Goal: Task Accomplishment & Management: Use online tool/utility

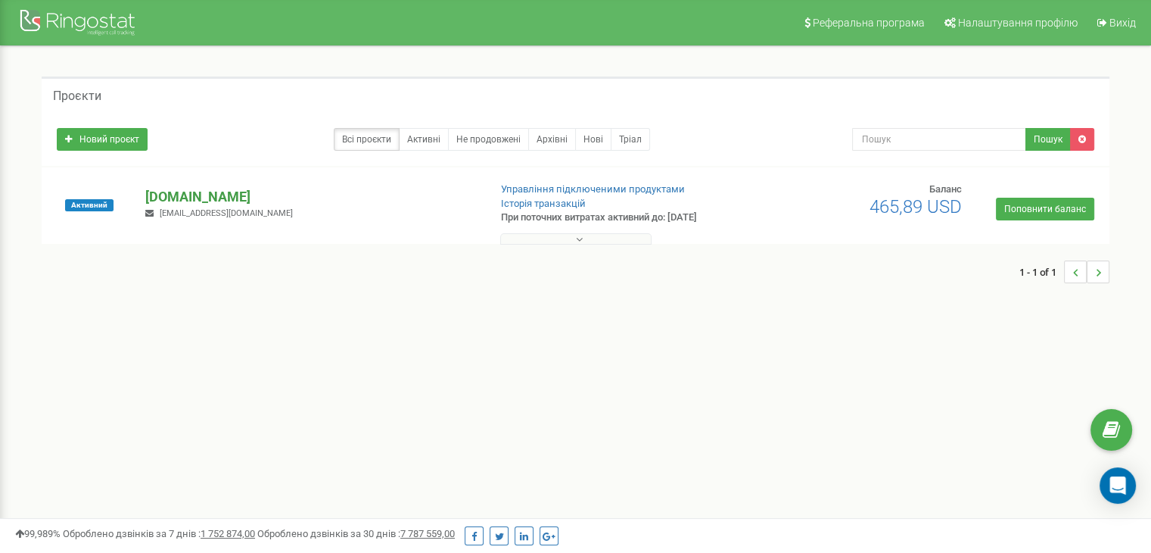
click at [234, 195] on p "[DOMAIN_NAME]" at bounding box center [310, 197] width 331 height 20
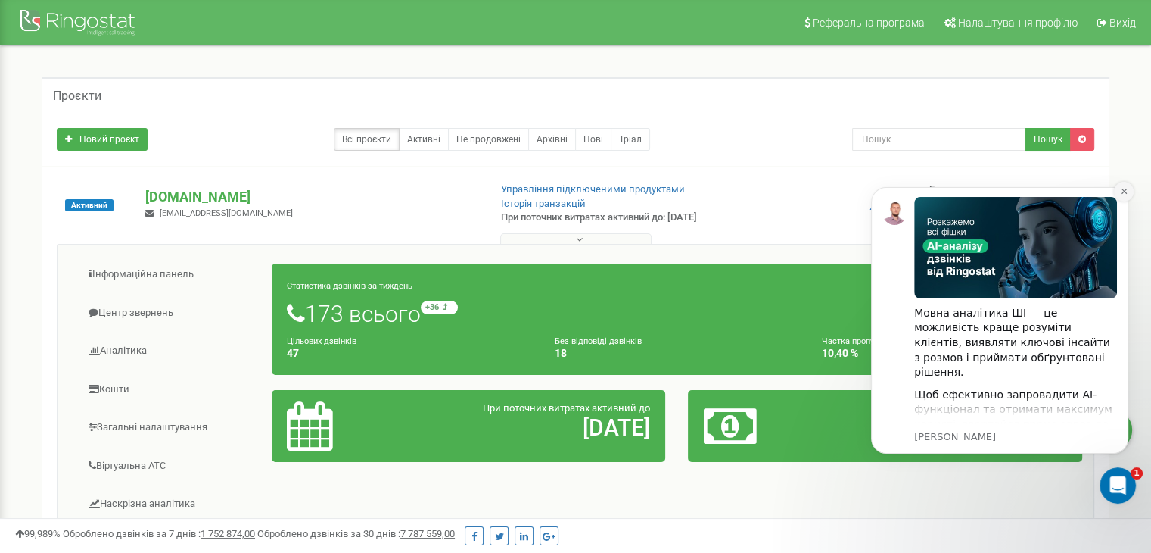
click at [1123, 193] on icon "Dismiss notification" at bounding box center [1124, 191] width 8 height 8
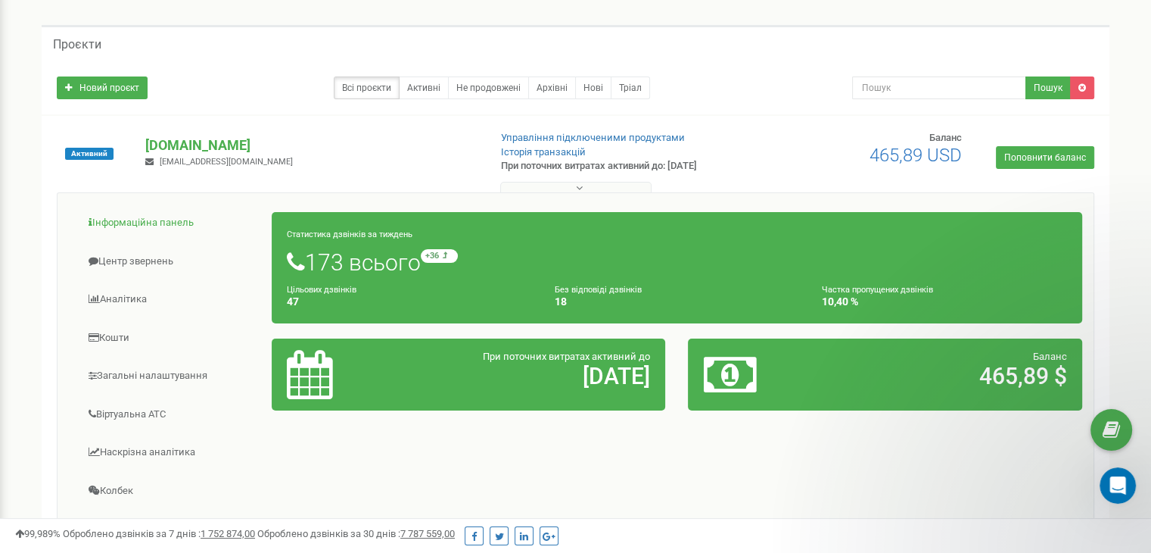
scroll to position [76, 0]
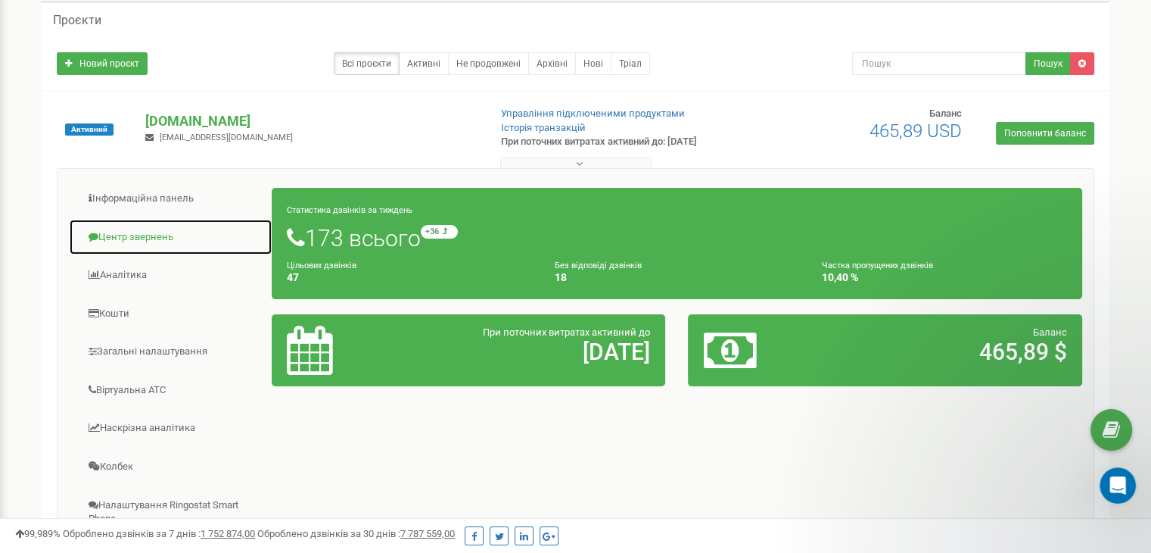
click at [123, 241] on link "Центр звернень" at bounding box center [171, 237] width 204 height 37
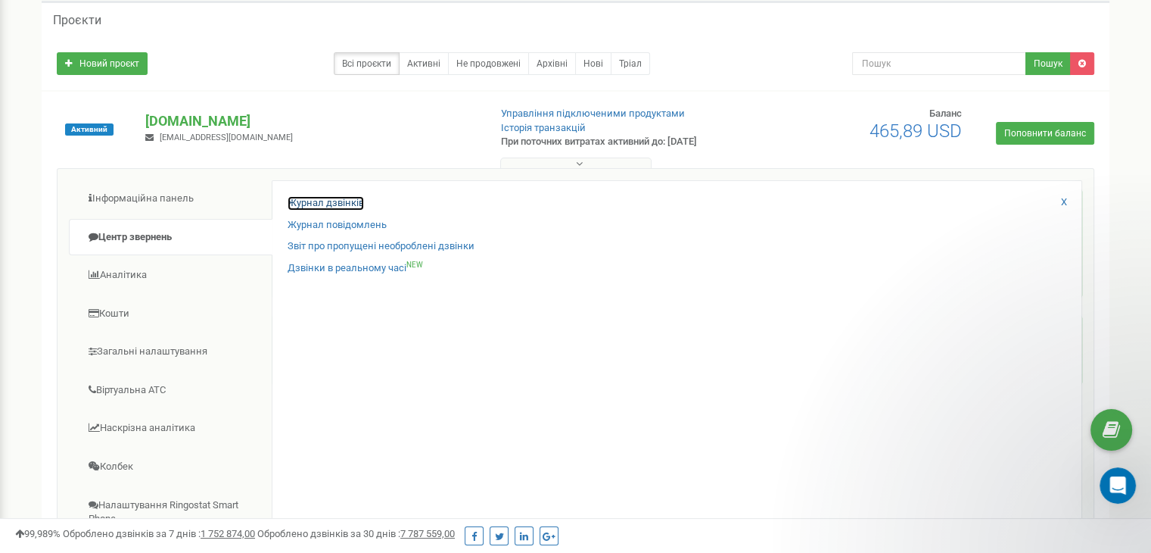
click at [296, 198] on link "Журнал дзвінків" at bounding box center [326, 203] width 76 height 14
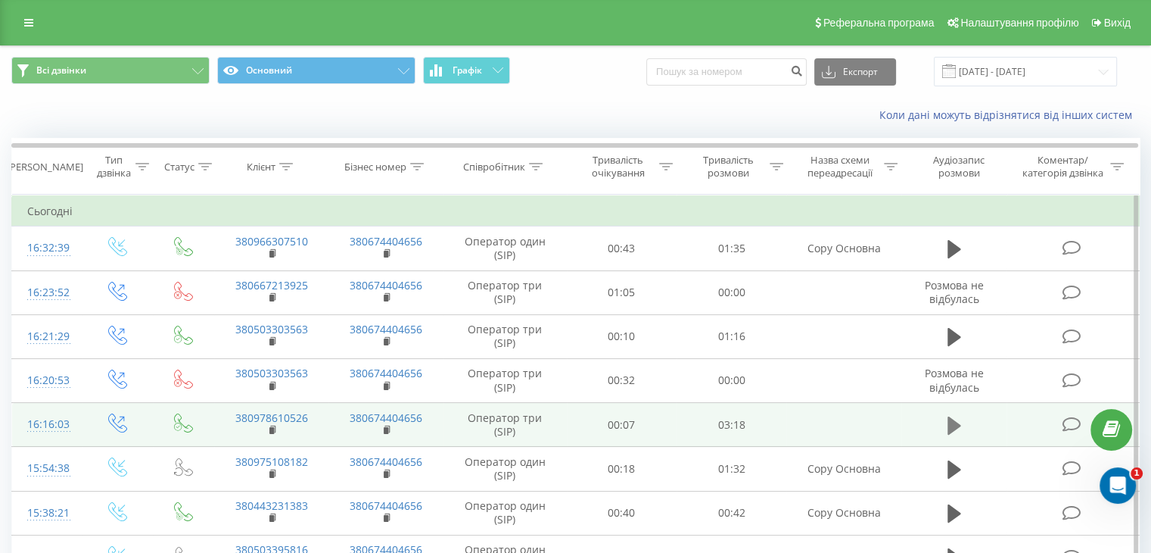
click at [954, 422] on icon at bounding box center [955, 425] width 14 height 18
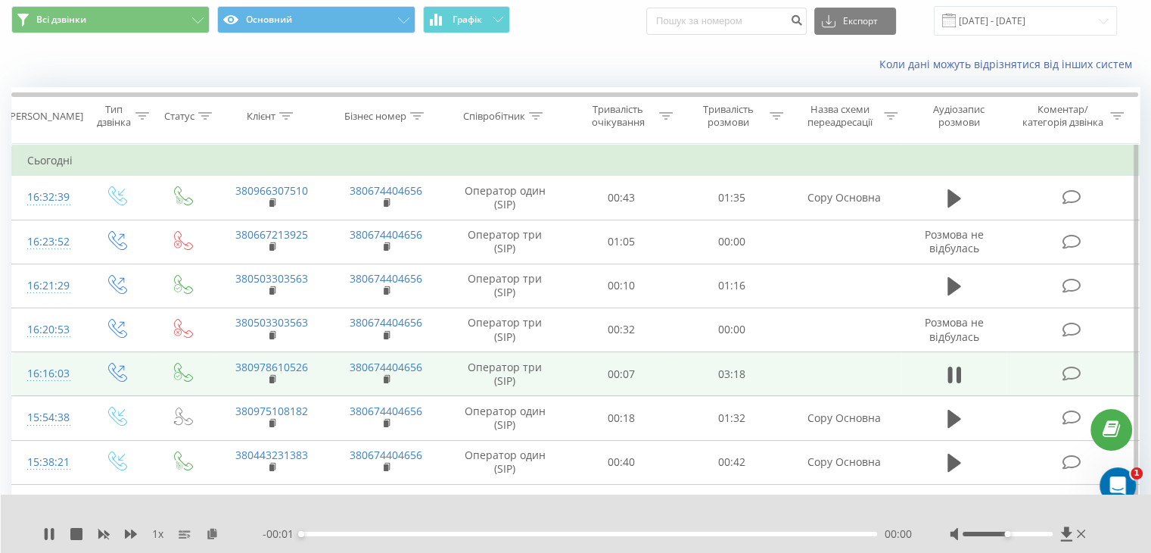
scroll to position [76, 0]
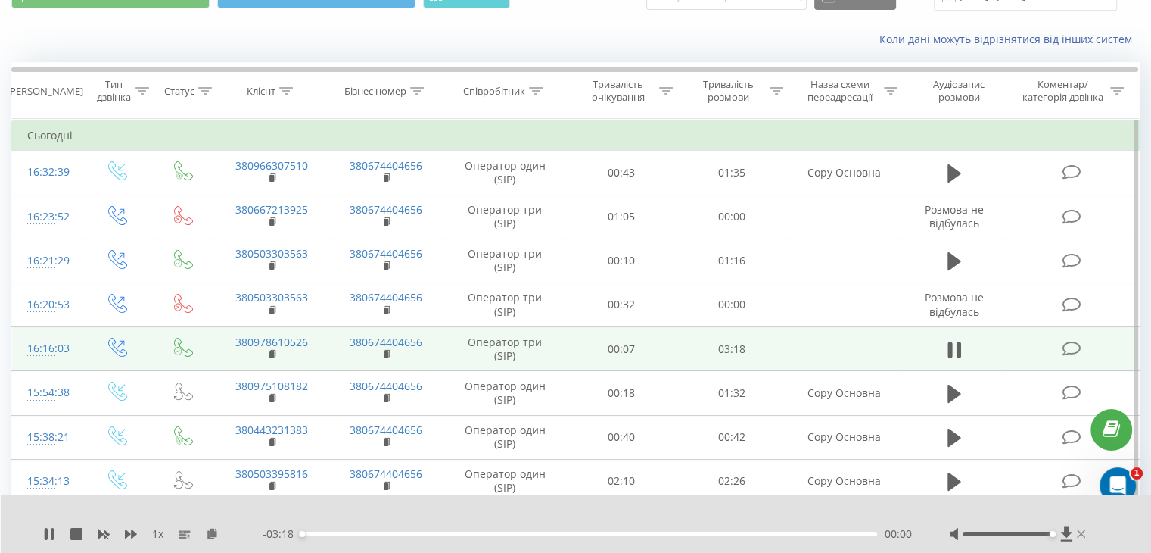
drag, startPoint x: 1008, startPoint y: 531, endPoint x: 1084, endPoint y: 532, distance: 76.5
click at [1084, 532] on div at bounding box center [1019, 533] width 139 height 15
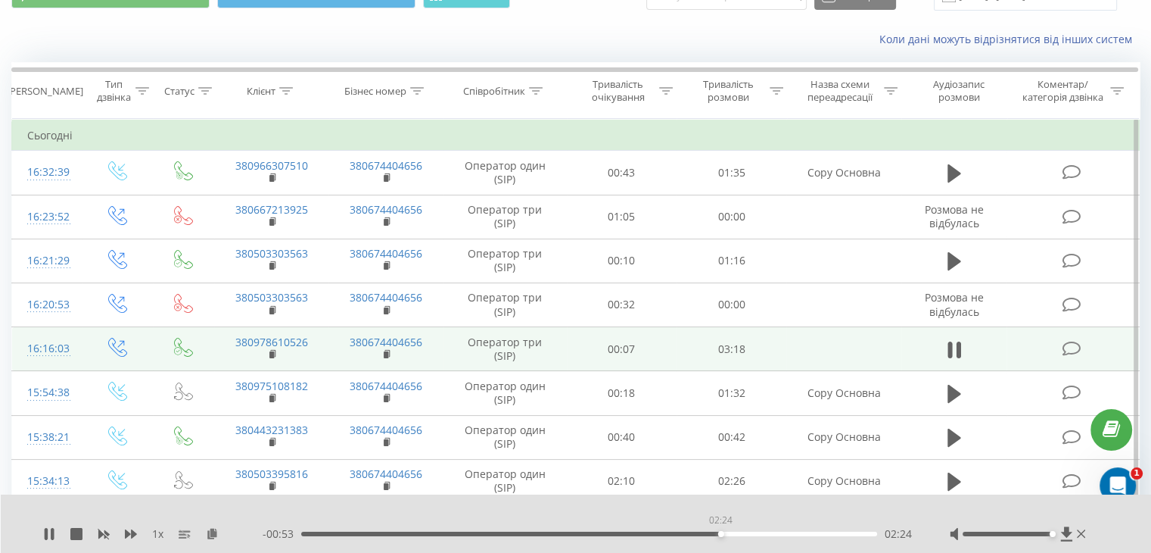
click at [721, 531] on div "02:24" at bounding box center [589, 533] width 576 height 5
click at [732, 532] on div "02:25" at bounding box center [589, 533] width 576 height 5
click at [745, 532] on div "02:32" at bounding box center [589, 533] width 576 height 5
click at [45, 531] on icon at bounding box center [46, 534] width 3 height 12
